Goal: Transaction & Acquisition: Purchase product/service

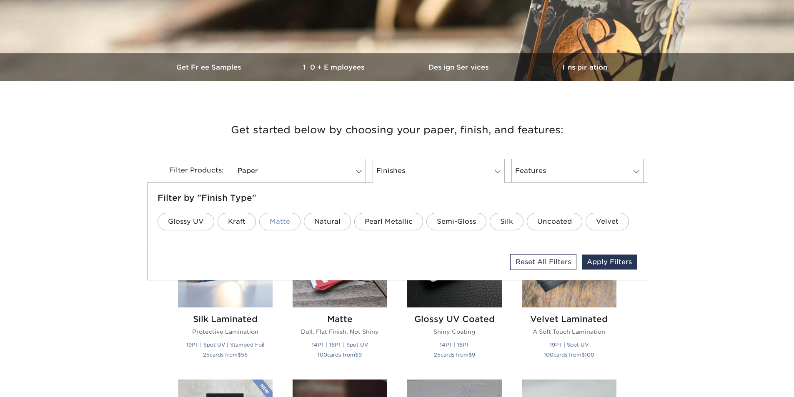
click at [273, 219] on link "Matte" at bounding box center [279, 221] width 41 height 17
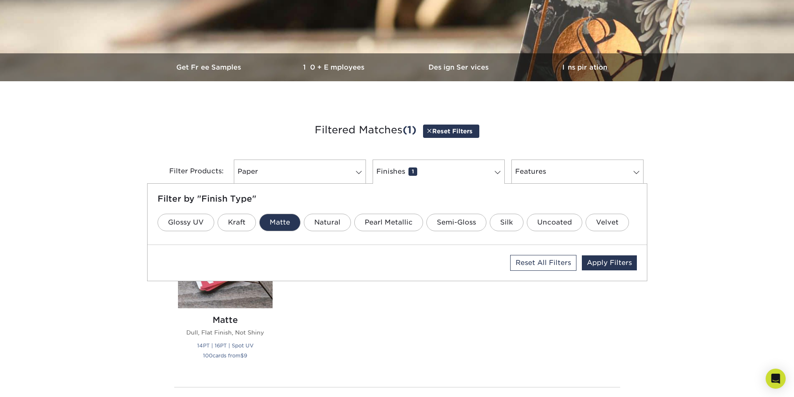
click at [375, 300] on div "Silk Laminated Protective Lamination 19PT | Spot UV | Stamped Foil 25 cards fro…" at bounding box center [397, 292] width 458 height 176
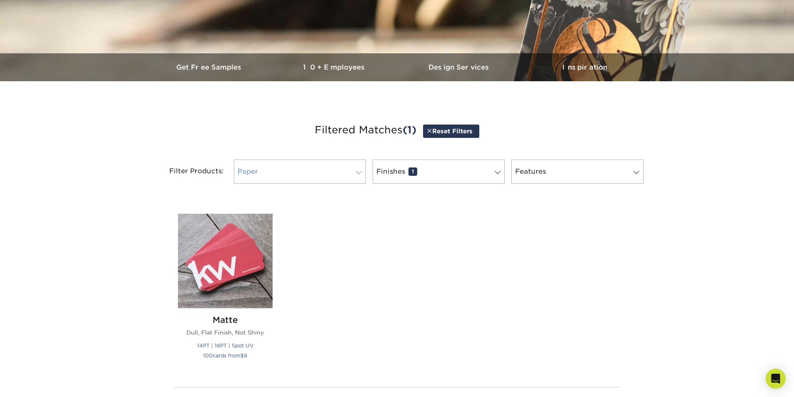
click at [331, 170] on link "Paper 0" at bounding box center [300, 172] width 132 height 24
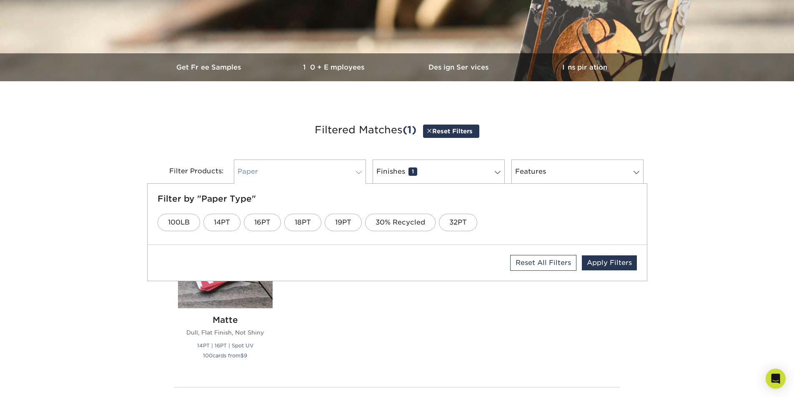
click at [331, 170] on link "Paper 0" at bounding box center [300, 172] width 132 height 24
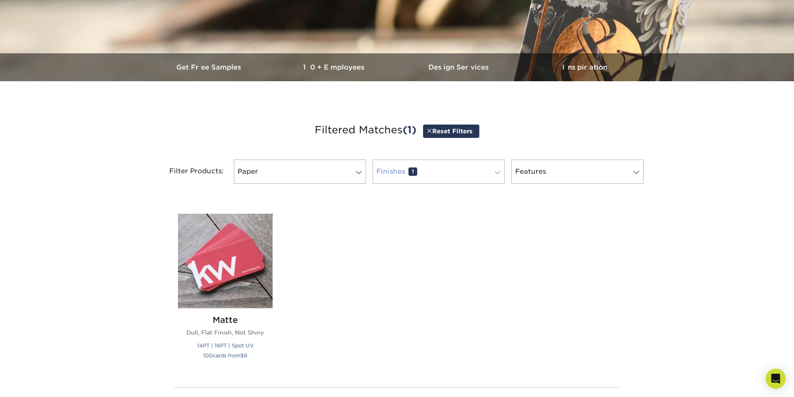
click at [447, 171] on link "Finishes 1" at bounding box center [438, 172] width 132 height 24
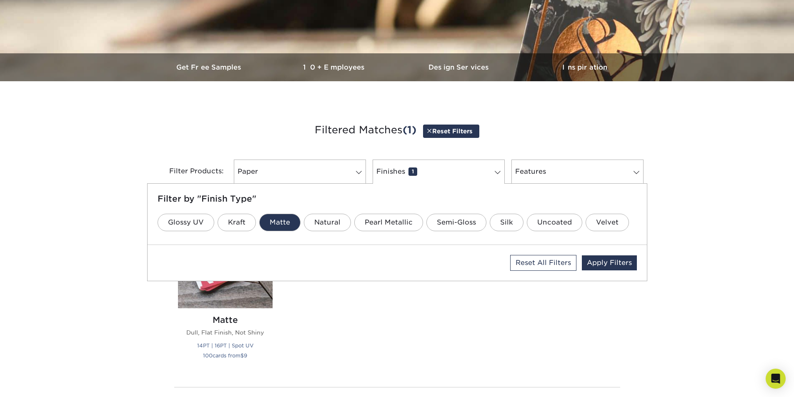
drag, startPoint x: 441, startPoint y: 314, endPoint x: 465, endPoint y: 270, distance: 49.4
click at [441, 314] on div "Silk Laminated Protective Lamination 19PT | Spot UV | Stamped Foil 25 cards fro…" at bounding box center [397, 292] width 458 height 176
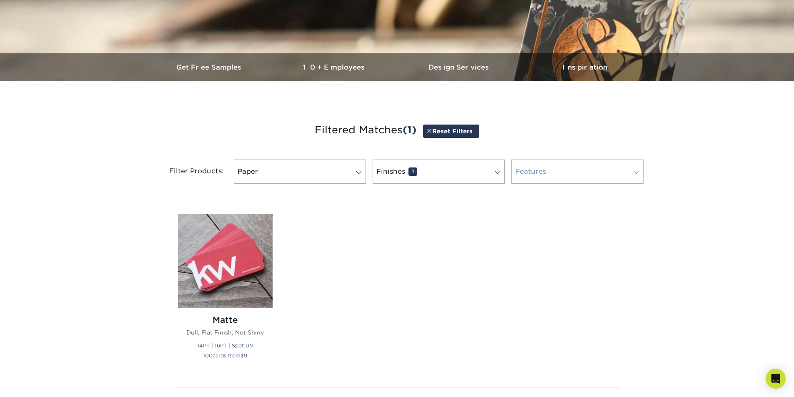
click at [547, 181] on link "Features 0" at bounding box center [577, 172] width 132 height 24
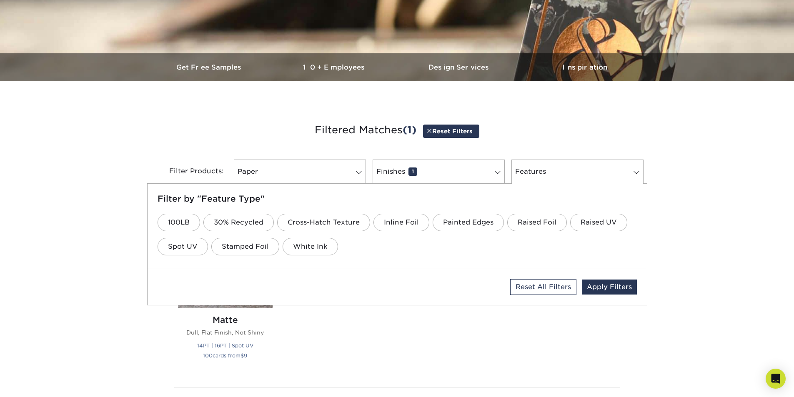
click at [429, 327] on div "Silk Laminated Protective Lamination 19PT | Spot UV | Stamped Foil 25 cards fro…" at bounding box center [397, 292] width 458 height 176
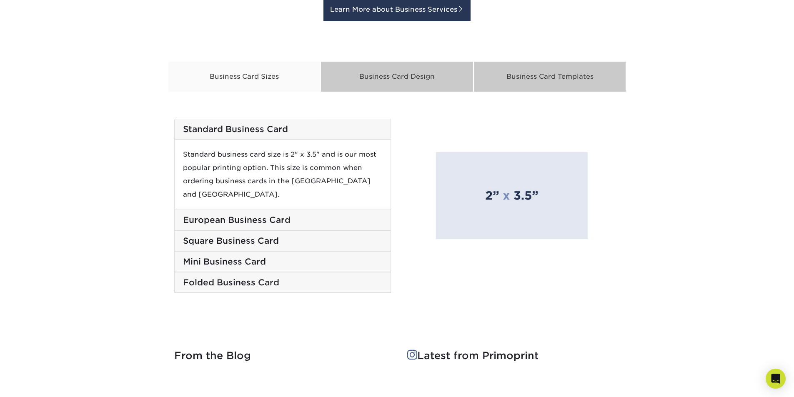
scroll to position [708, 0]
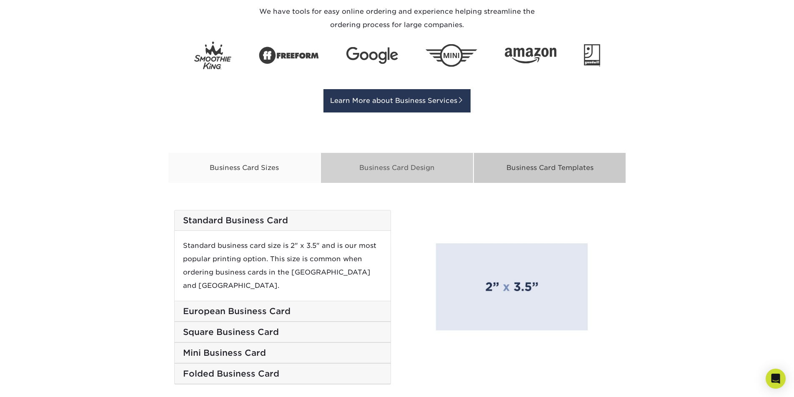
click at [380, 175] on div "Business Card Design" at bounding box center [396, 167] width 153 height 31
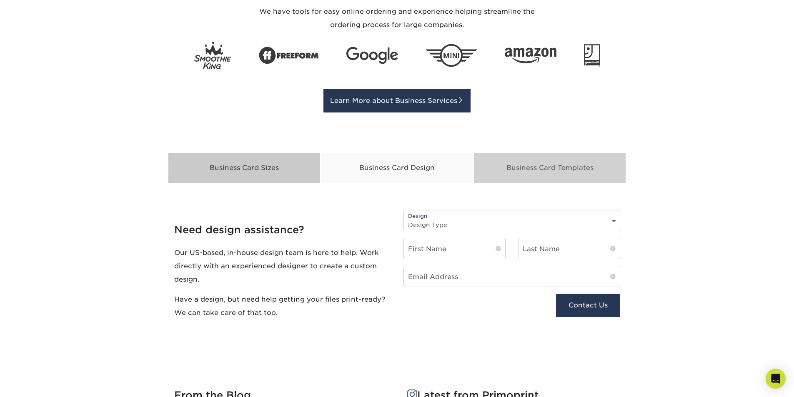
click at [524, 172] on div "Business Card Templates" at bounding box center [549, 167] width 153 height 31
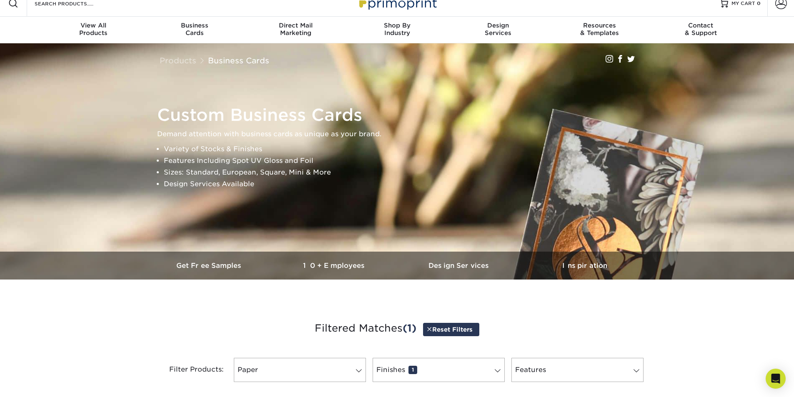
scroll to position [0, 0]
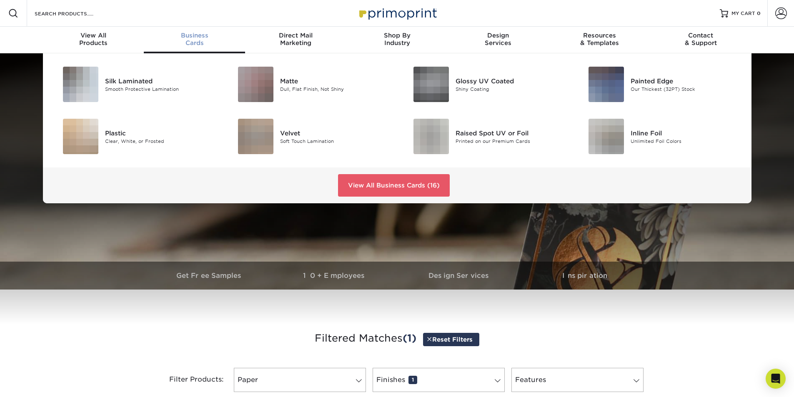
click at [197, 40] on div "Business Cards" at bounding box center [194, 39] width 101 height 15
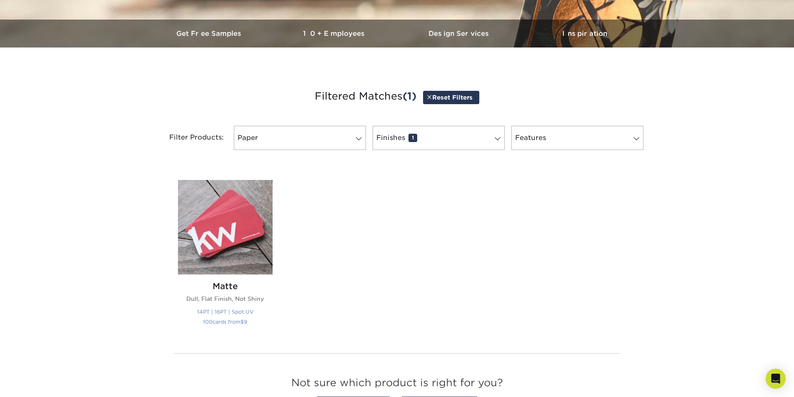
scroll to position [250, 0]
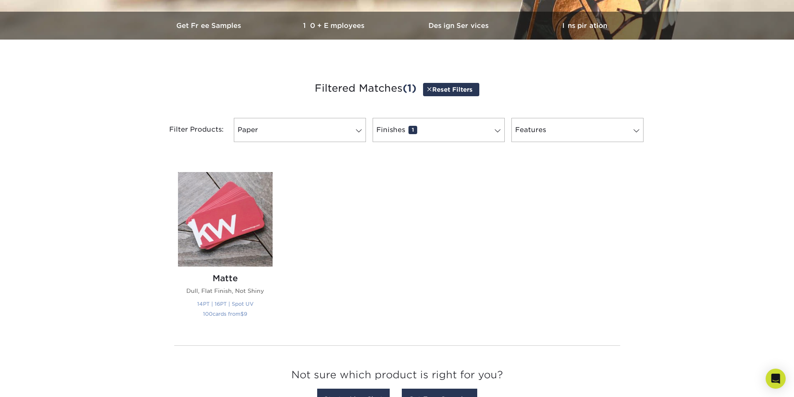
click at [223, 278] on h2 "Matte" at bounding box center [225, 278] width 95 height 10
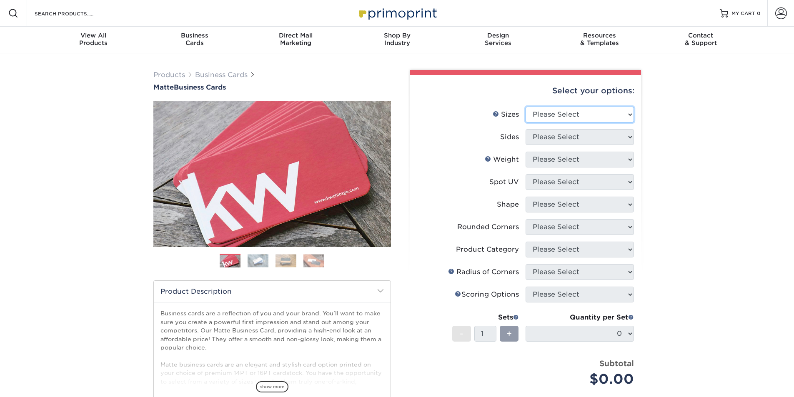
click at [556, 117] on select "Please Select 1.5" x 3.5" - Mini 1.75" x 3.5" - Mini 2" x 2" - Square 2" x 3" -…" at bounding box center [579, 115] width 108 height 16
select select "2.00x3.50"
click at [525, 107] on select "Please Select 1.5" x 3.5" - Mini 1.75" x 3.5" - Mini 2" x 2" - Square 2" x 3" -…" at bounding box center [579, 115] width 108 height 16
click at [546, 139] on select "Please Select Print Both Sides Print Front Only" at bounding box center [579, 137] width 108 height 16
select select "32d3c223-f82c-492b-b915-ba065a00862f"
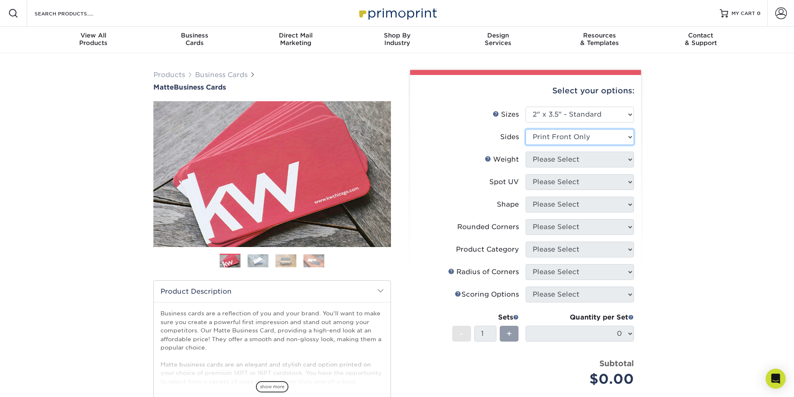
click at [525, 129] on select "Please Select Print Both Sides Print Front Only" at bounding box center [579, 137] width 108 height 16
click at [547, 163] on select "Please Select 16PT 14PT" at bounding box center [579, 160] width 108 height 16
select select "16PT"
click at [525, 152] on select "Please Select 16PT 14PT" at bounding box center [579, 160] width 108 height 16
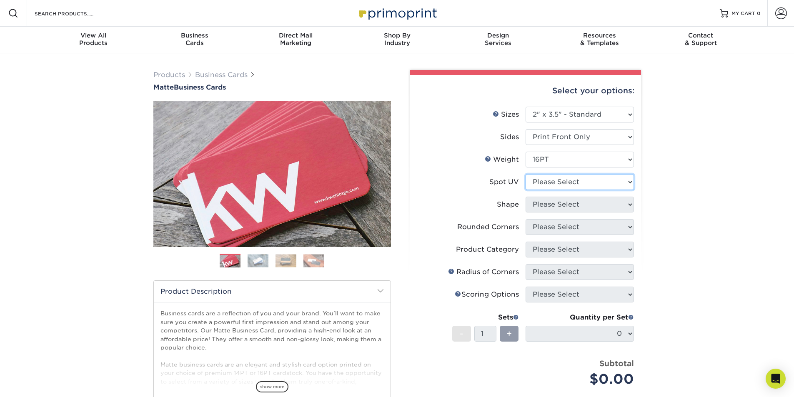
click at [541, 182] on select "Please Select No Spot UV Front Only" at bounding box center [579, 182] width 108 height 16
select select "3"
click at [525, 174] on select "Please Select No Spot UV Front Only" at bounding box center [579, 182] width 108 height 16
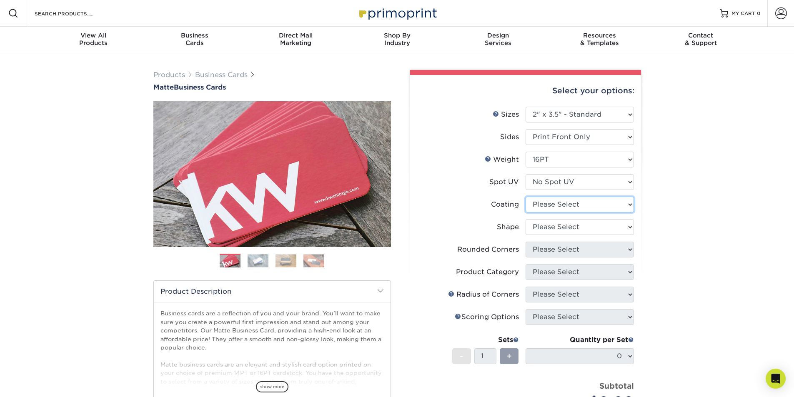
click at [554, 207] on select at bounding box center [579, 205] width 108 height 16
select select "121bb7b5-3b4d-429f-bd8d-bbf80e953313"
click at [525, 197] on select at bounding box center [579, 205] width 108 height 16
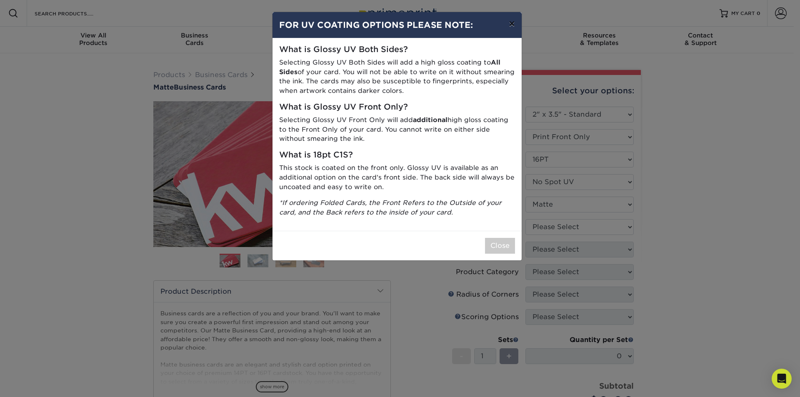
click at [514, 24] on button "×" at bounding box center [511, 23] width 19 height 23
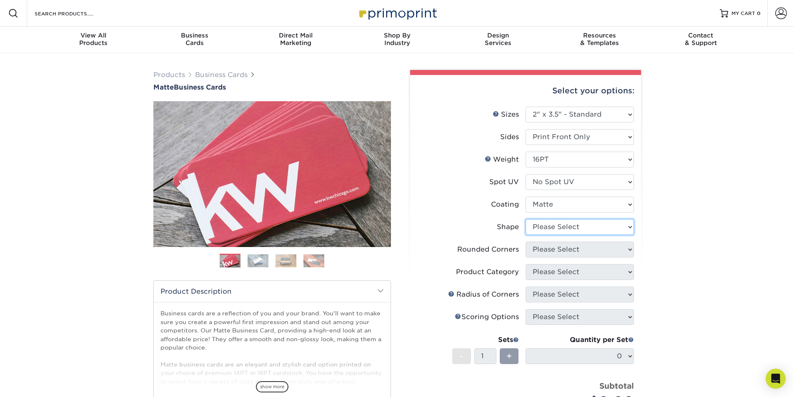
click at [554, 230] on select "Please Select Standard Oval" at bounding box center [579, 227] width 108 height 16
select select "standard"
click at [525, 219] on select "Please Select Standard Oval" at bounding box center [579, 227] width 108 height 16
click at [554, 252] on select "Please Select Yes - Round 2 Corners Yes - Round 4 Corners No" at bounding box center [579, 250] width 108 height 16
select select "0"
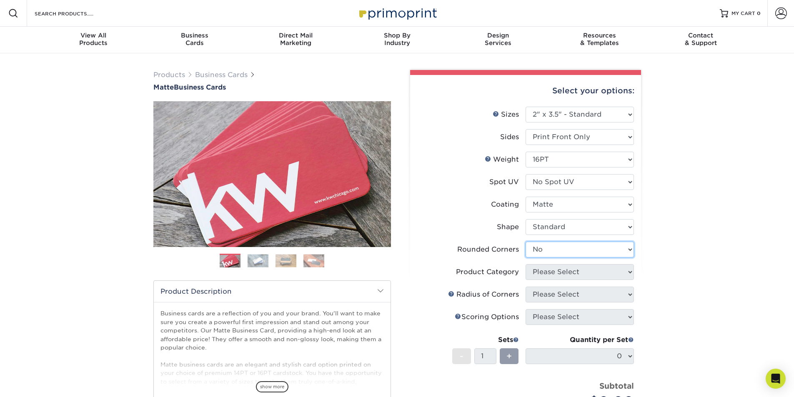
click at [525, 242] on select "Please Select Yes - Round 2 Corners Yes - Round 4 Corners No" at bounding box center [579, 250] width 108 height 16
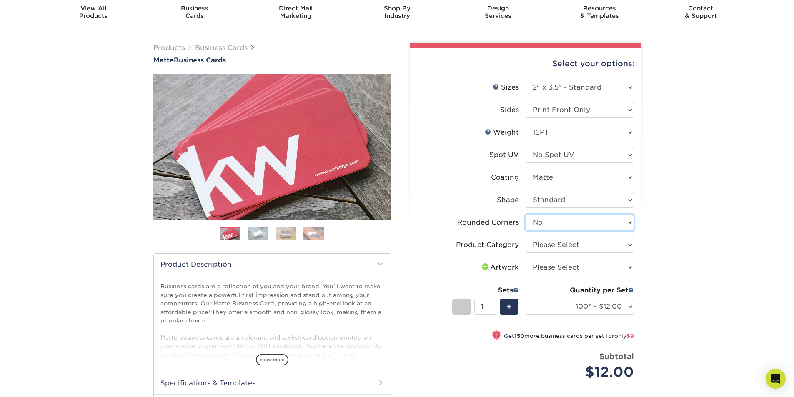
scroll to position [42, 0]
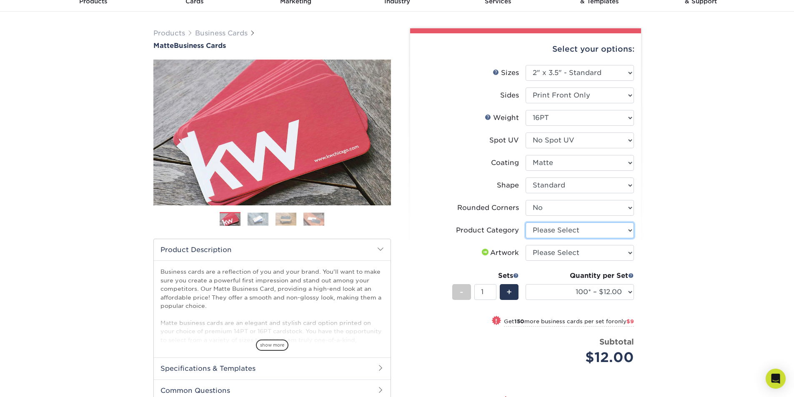
click at [559, 233] on select "Please Select Business Cards" at bounding box center [579, 230] width 108 height 16
select select "3b5148f1-0588-4f88-a218-97bcfdce65c1"
click at [525, 222] on select "Please Select Business Cards" at bounding box center [579, 230] width 108 height 16
click at [553, 251] on select "Please Select I will upload files I need a design - $100" at bounding box center [579, 253] width 108 height 16
select select "upload"
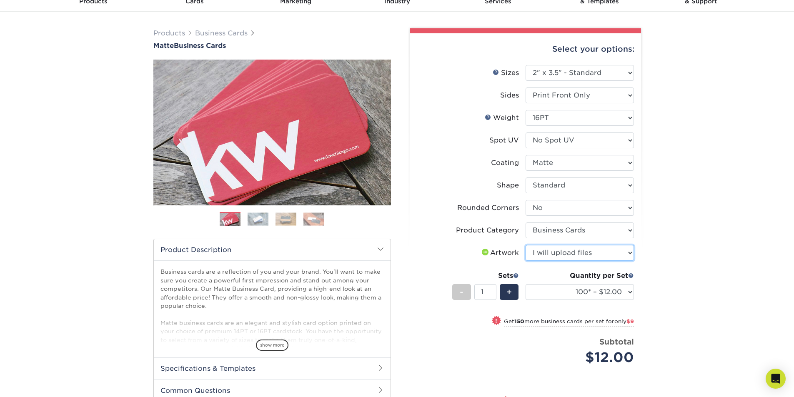
click at [525, 245] on select "Please Select I will upload files I need a design - $100" at bounding box center [579, 253] width 108 height 16
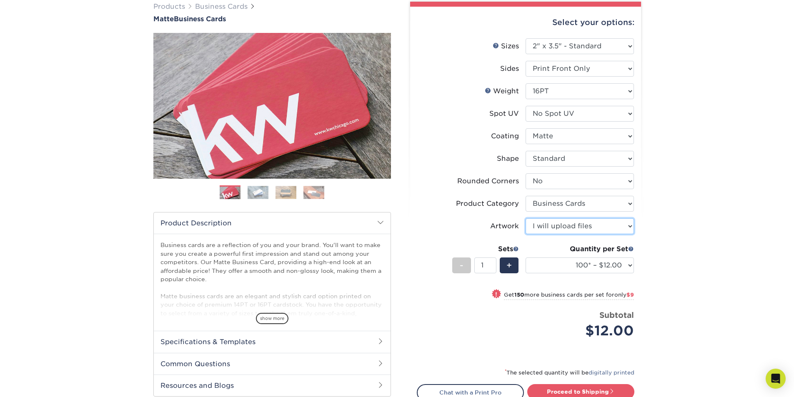
scroll to position [83, 0]
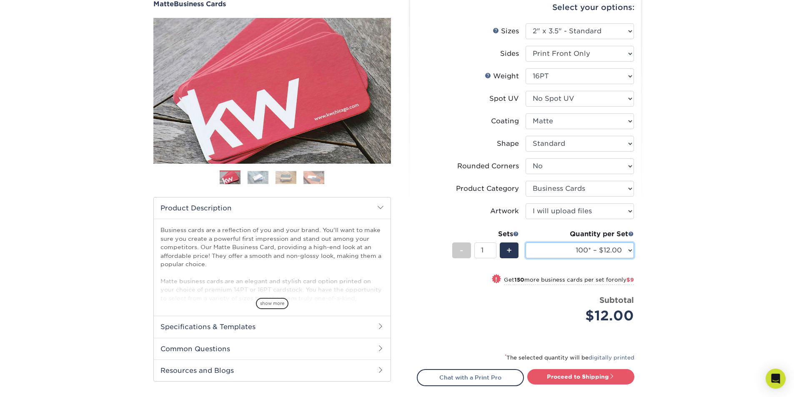
click at [613, 253] on select "100* – $12.00 250* – $21.00 500 – $42.00 1000 – $53.00 2500 – $95.00 5000 – $18…" at bounding box center [579, 250] width 108 height 16
select select "250* – $21.00"
click at [525, 242] on select "100* – $12.00 250* – $21.00 500 – $42.00 1000 – $53.00 2500 – $95.00 5000 – $18…" at bounding box center [579, 250] width 108 height 16
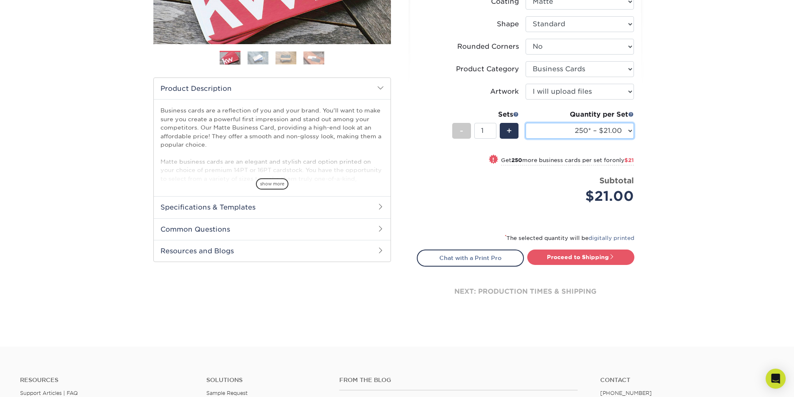
scroll to position [208, 0]
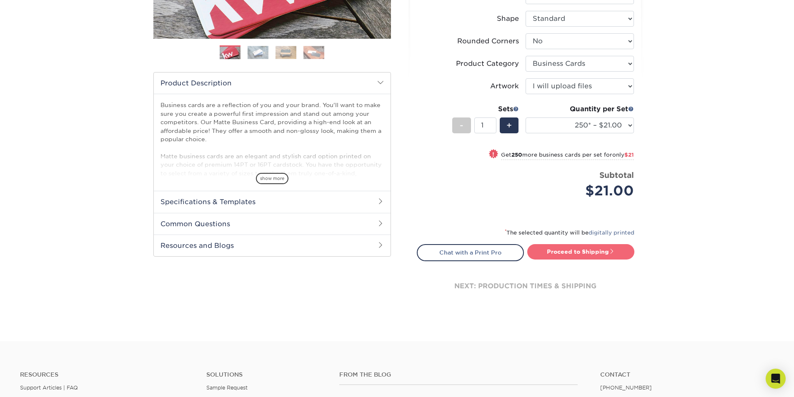
click at [582, 252] on link "Proceed to Shipping" at bounding box center [580, 251] width 107 height 15
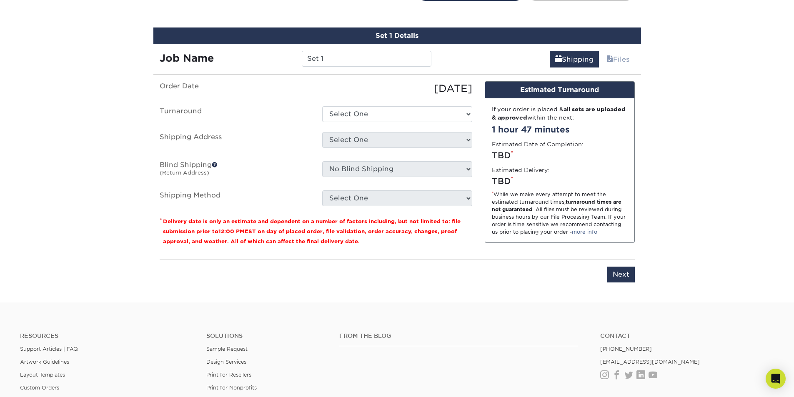
scroll to position [475, 0]
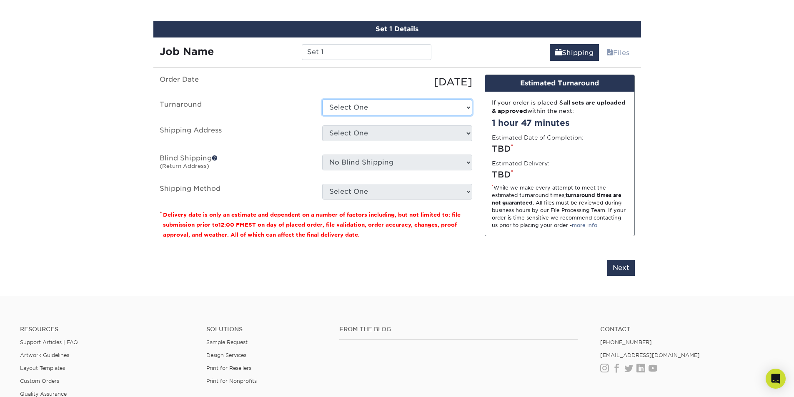
click at [353, 110] on select "Select One 2-4 Business Days 2 Day Next Business Day" at bounding box center [397, 108] width 150 height 16
select select "c1dfd2c0-3c7d-45cc-a6c1-6e0aa94096b4"
click at [322, 100] on select "Select One 2-4 Business Days 2 Day Next Business Day" at bounding box center [397, 108] width 150 height 16
click at [348, 137] on select "Select One + Add New Address - Login" at bounding box center [397, 133] width 150 height 16
select select "newaddress"
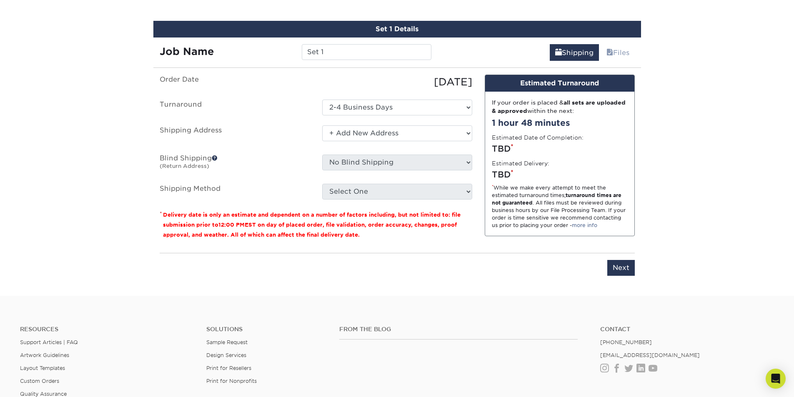
click at [322, 125] on select "Select One + Add New Address - Login" at bounding box center [397, 133] width 150 height 16
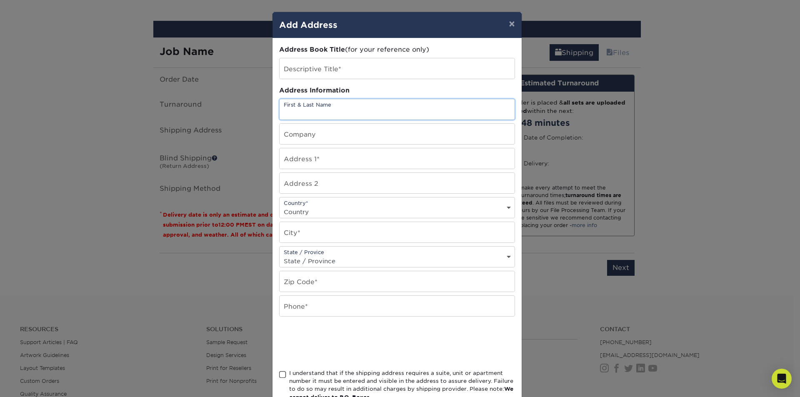
click at [305, 110] on input "text" at bounding box center [397, 109] width 235 height 20
click at [506, 24] on button "×" at bounding box center [511, 23] width 19 height 23
